Goal: Navigation & Orientation: Find specific page/section

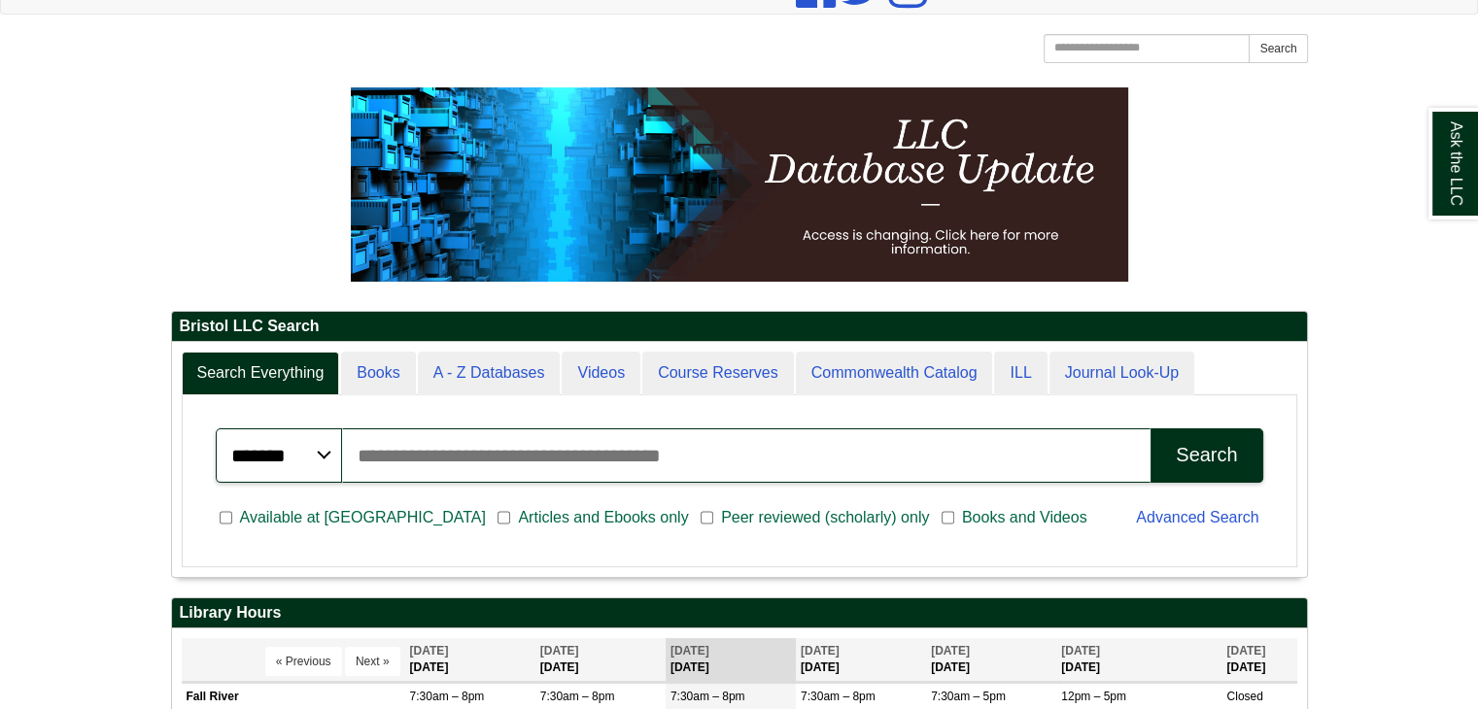
scroll to position [233, 1135]
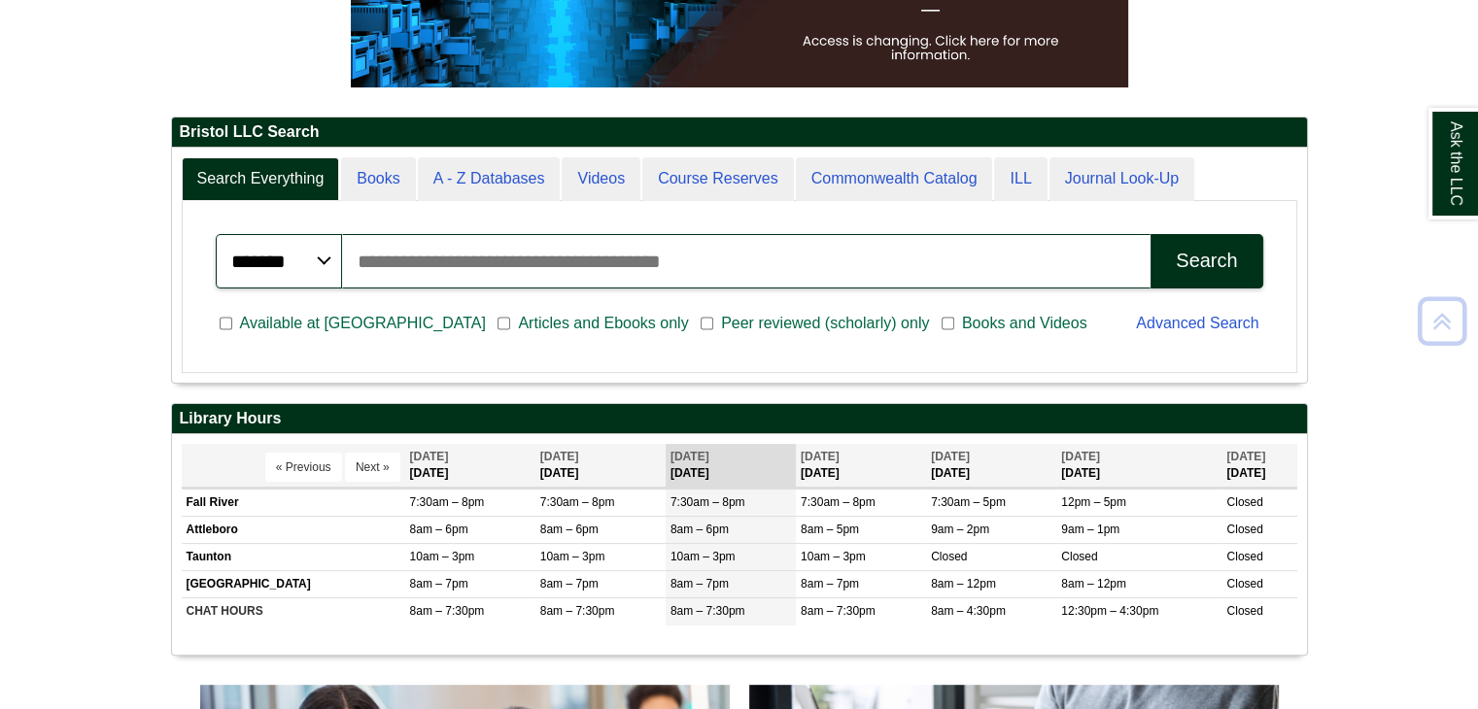
scroll to position [233, 1135]
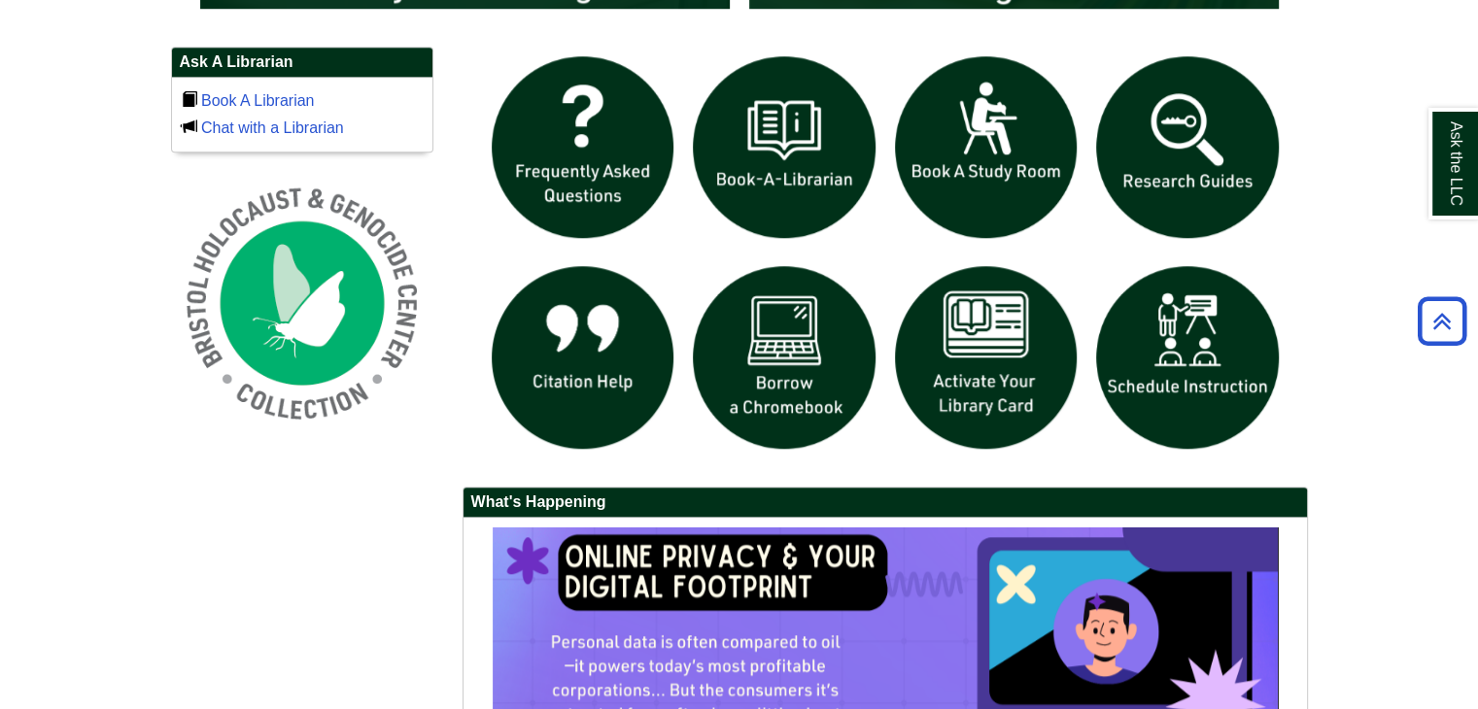
scroll to position [1730, 0]
